Goal: Book appointment/travel/reservation

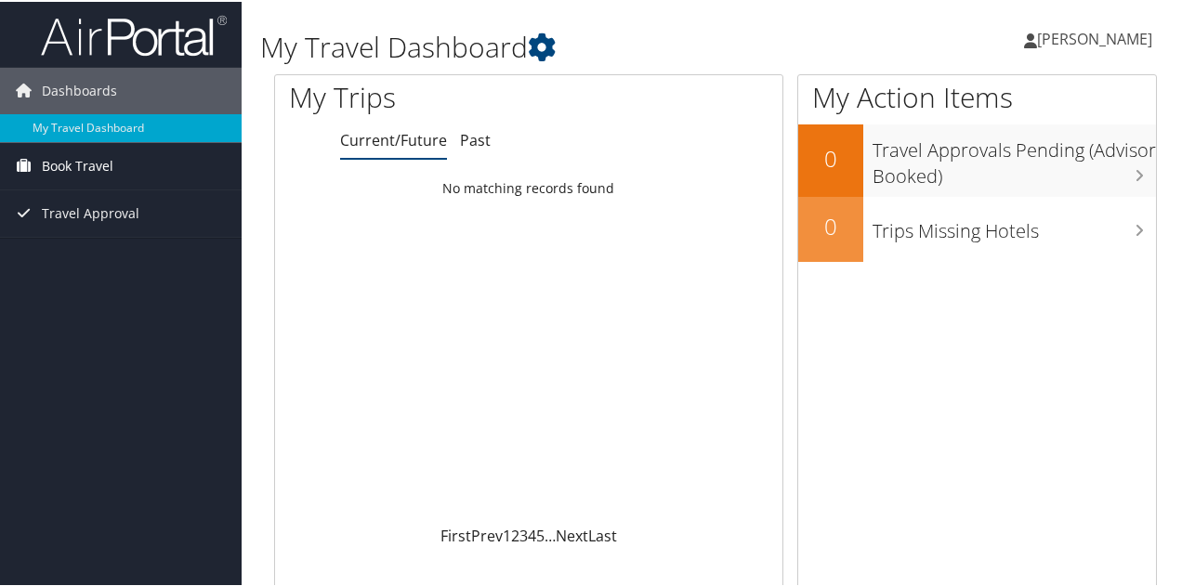
drag, startPoint x: 0, startPoint y: 0, endPoint x: 78, endPoint y: 174, distance: 190.5
click at [78, 174] on span "Book Travel" at bounding box center [78, 164] width 72 height 46
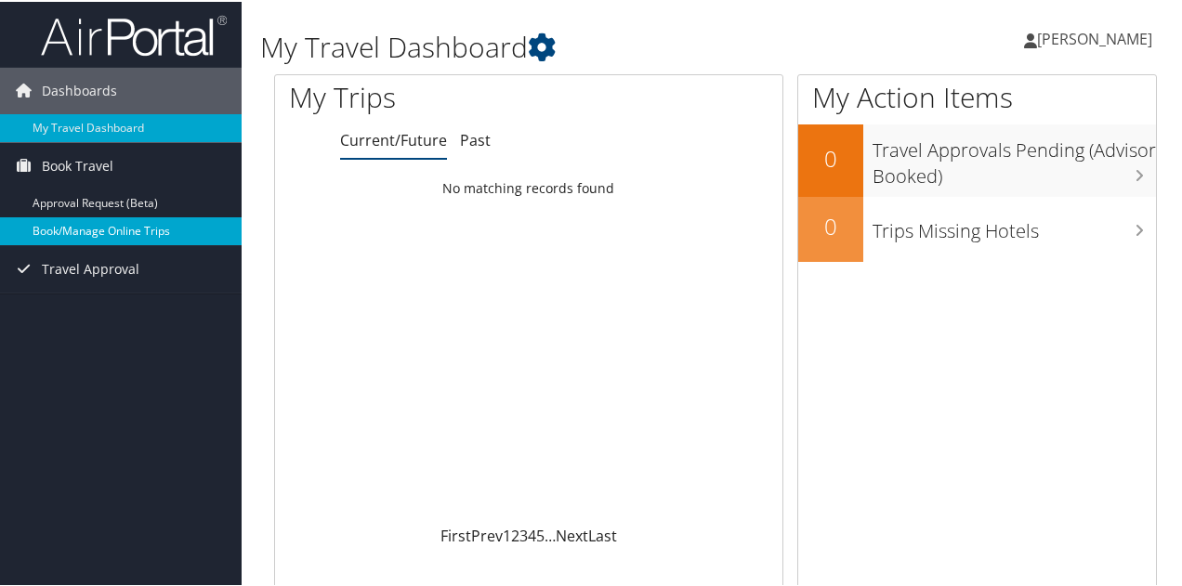
click at [78, 227] on link "Book/Manage Online Trips" at bounding box center [121, 230] width 242 height 28
